Goal: Understand process/instructions: Learn how to perform a task or action

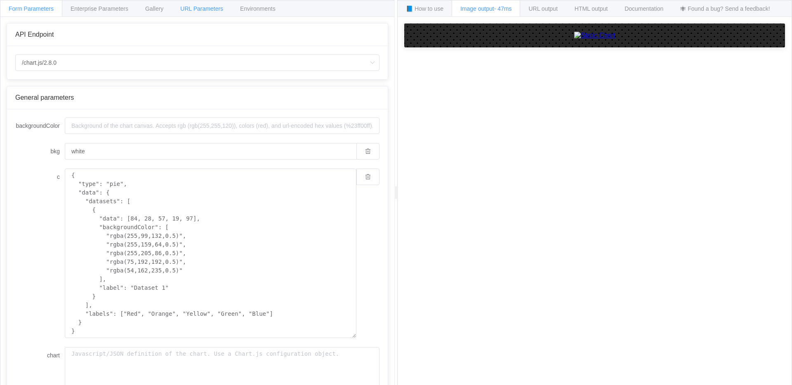
click at [214, 13] on div "URL Parameters" at bounding box center [202, 8] width 60 height 16
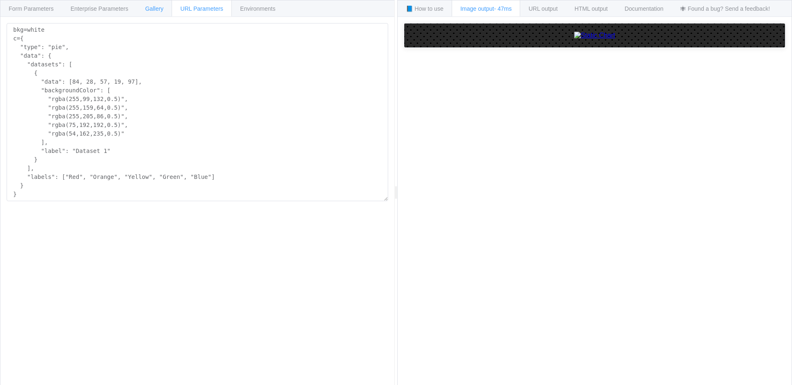
click at [148, 9] on span "Gallery" at bounding box center [154, 8] width 18 height 7
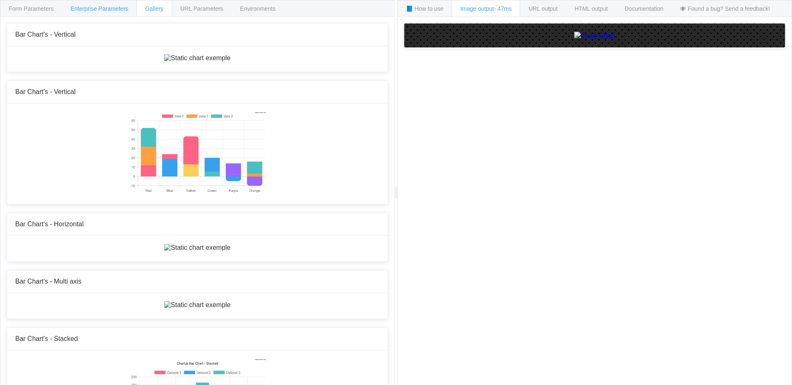
click at [105, 11] on span "Enterprise Parameters" at bounding box center [100, 8] width 58 height 7
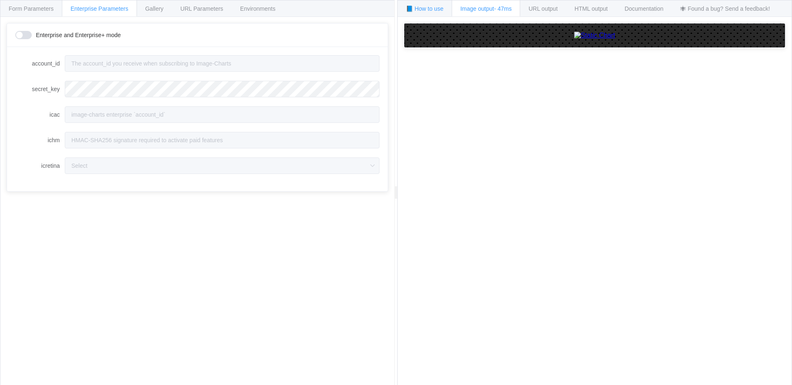
click at [435, 8] on span "📘 How to use" at bounding box center [425, 8] width 38 height 7
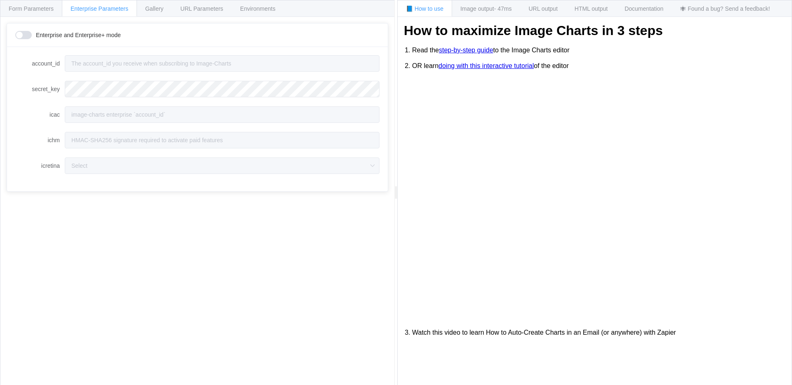
click at [476, 54] on link "step-by-step guide" at bounding box center [466, 50] width 54 height 7
click at [199, 7] on span "URL Parameters" at bounding box center [201, 8] width 43 height 7
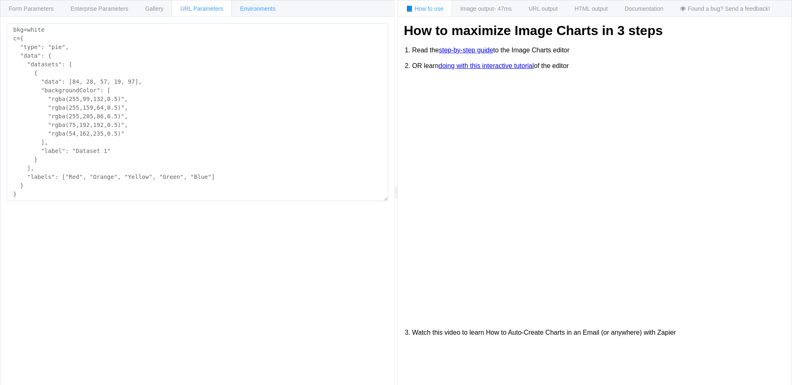
click at [267, 7] on span "Environments" at bounding box center [257, 8] width 35 height 7
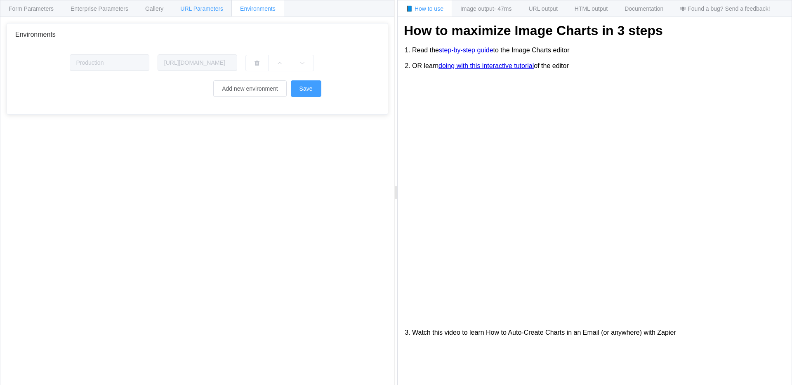
click at [207, 11] on span "URL Parameters" at bounding box center [201, 8] width 43 height 7
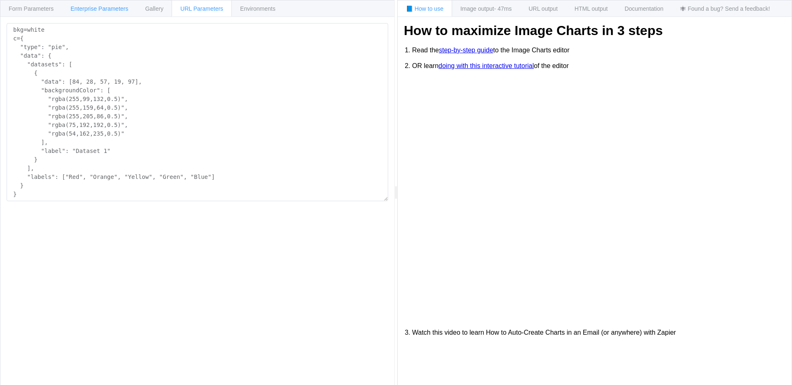
click at [105, 13] on div "Enterprise Parameters" at bounding box center [99, 8] width 75 height 16
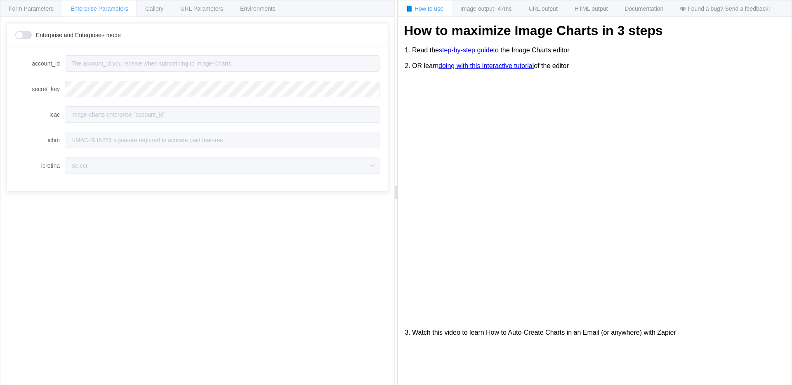
click at [24, 40] on div "Enterprise and Enterprise+ mode" at bounding box center [197, 36] width 381 height 24
click at [26, 38] on span at bounding box center [23, 35] width 16 height 8
click at [25, 33] on span at bounding box center [23, 35] width 16 height 8
click at [38, 12] on span "Form Parameters" at bounding box center [31, 8] width 45 height 7
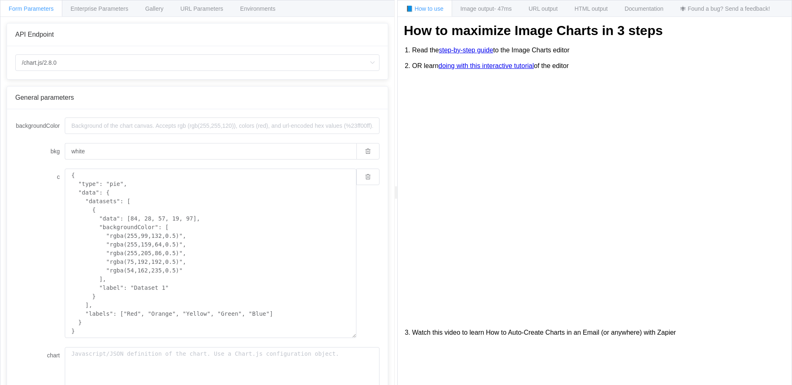
scroll to position [5, 0]
